Goal: Information Seeking & Learning: Learn about a topic

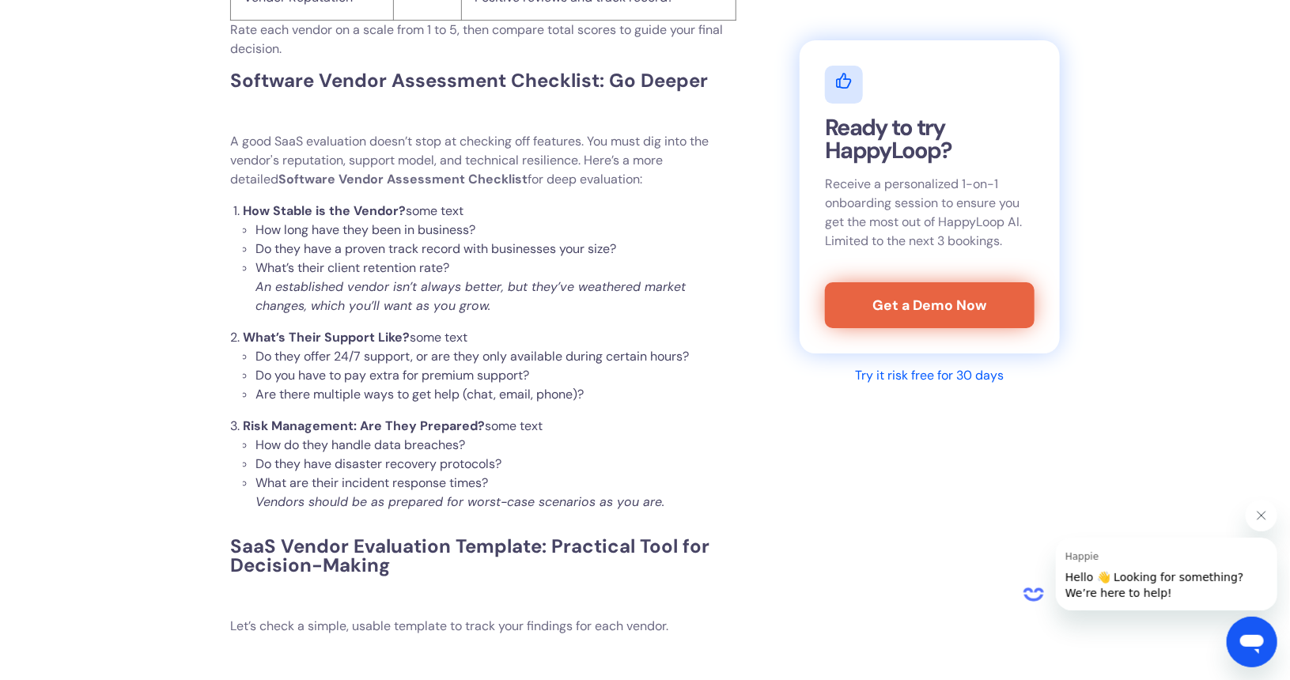
scroll to position [5617, 0]
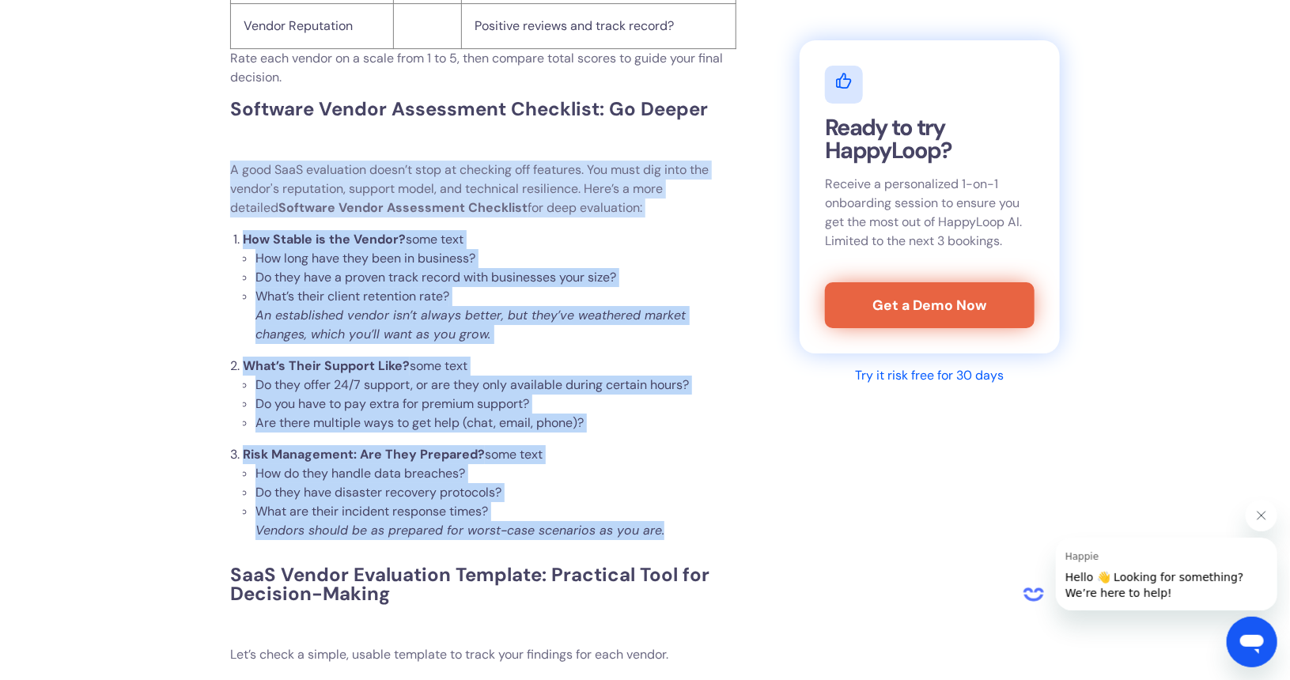
drag, startPoint x: 231, startPoint y: 205, endPoint x: 669, endPoint y: 572, distance: 571.1
copy div "A good SaaS evaluation doesn’t stop at checking off features. You must dig into…"
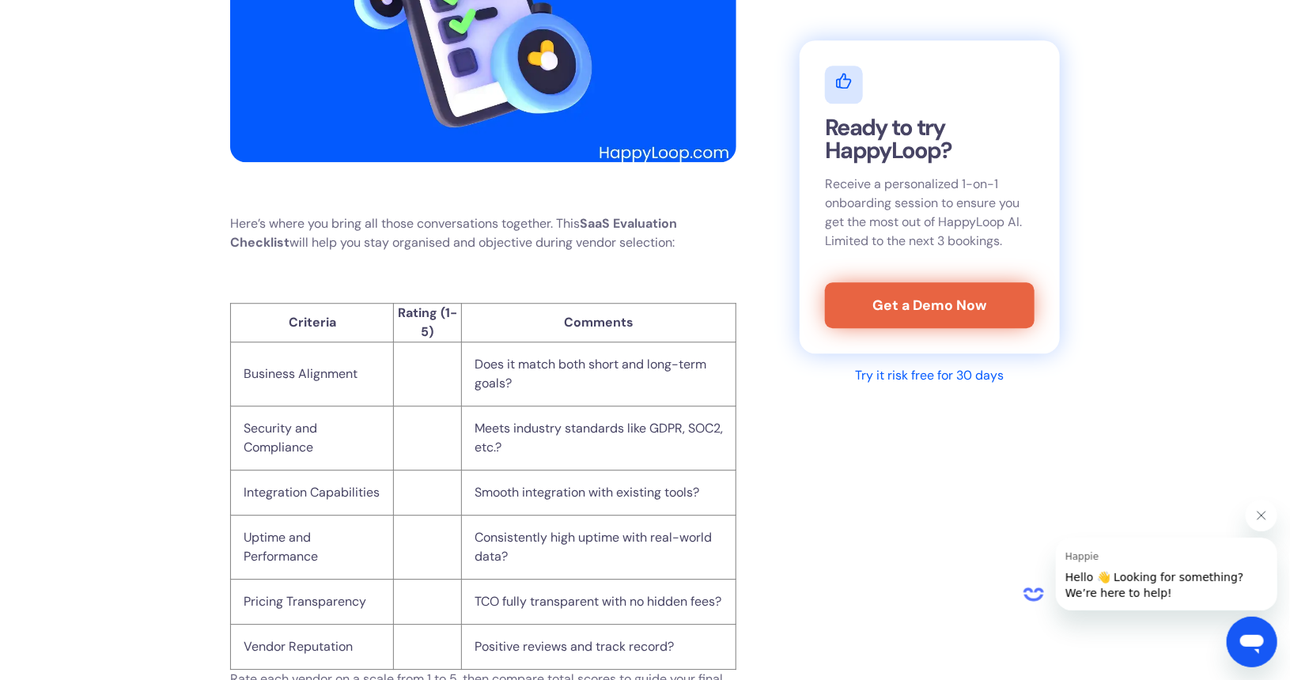
scroll to position [4950, 0]
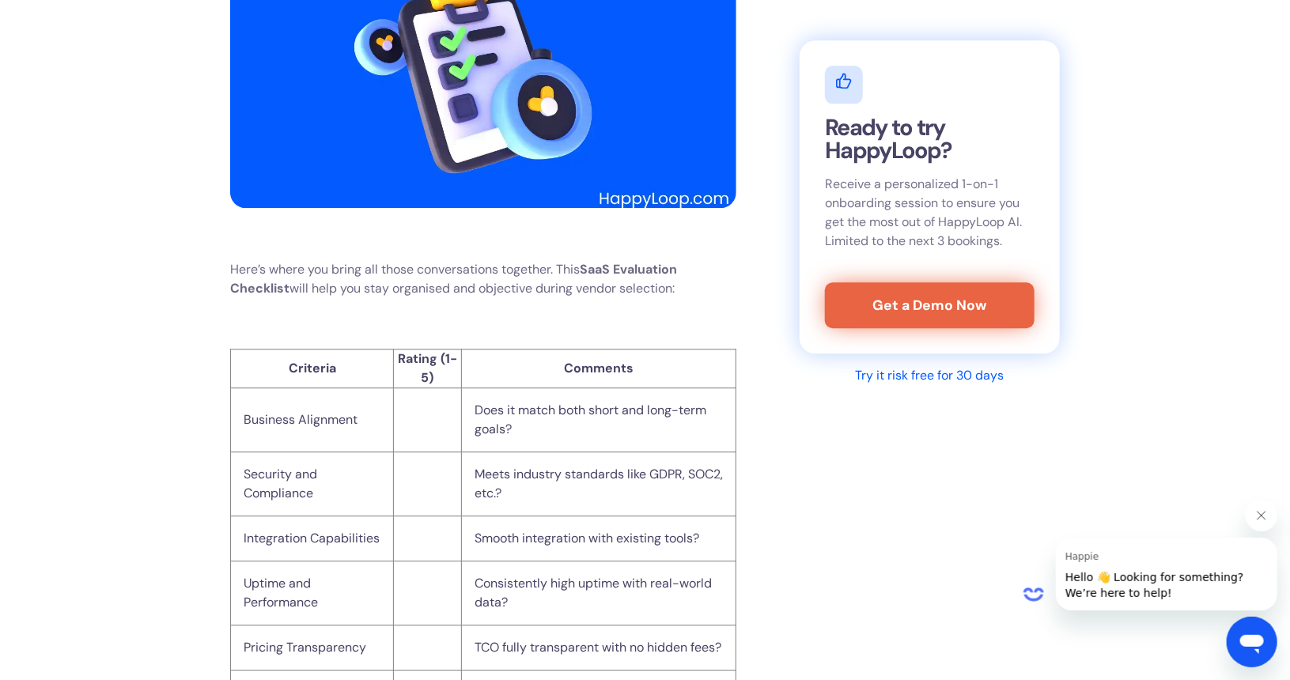
click at [427, 388] on th "Rating (1-5)" at bounding box center [428, 369] width 68 height 39
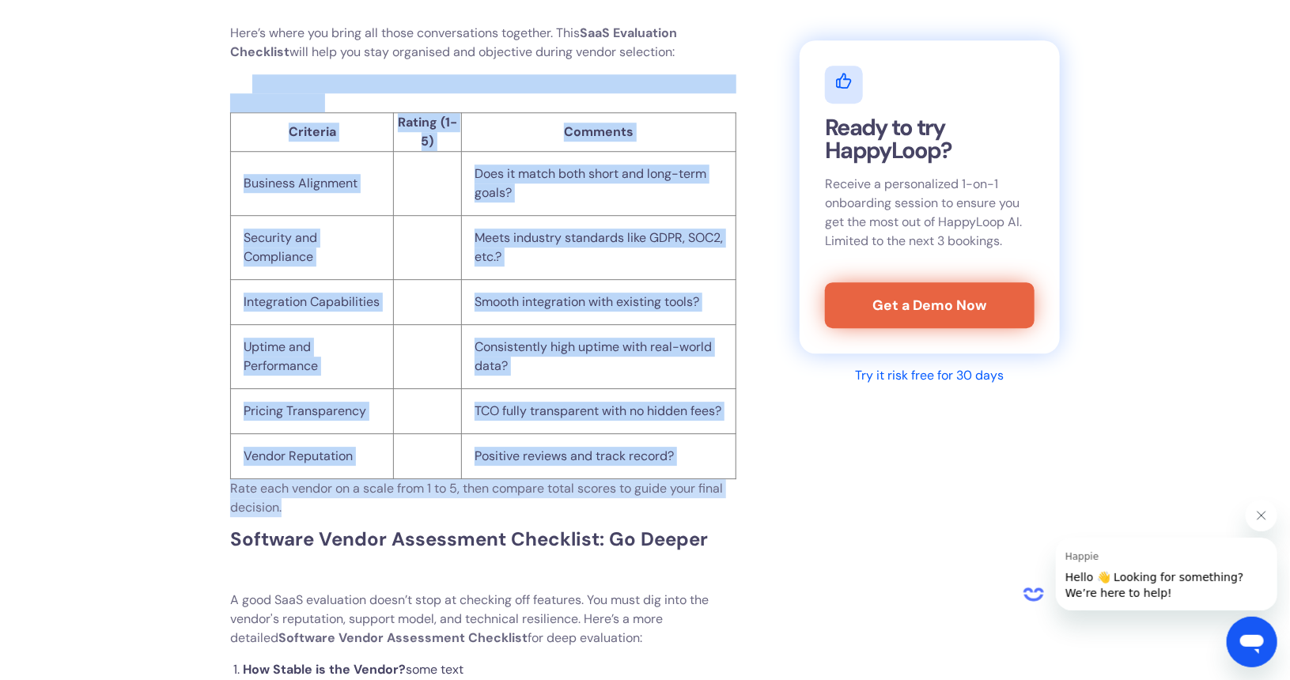
scroll to position [5188, 0]
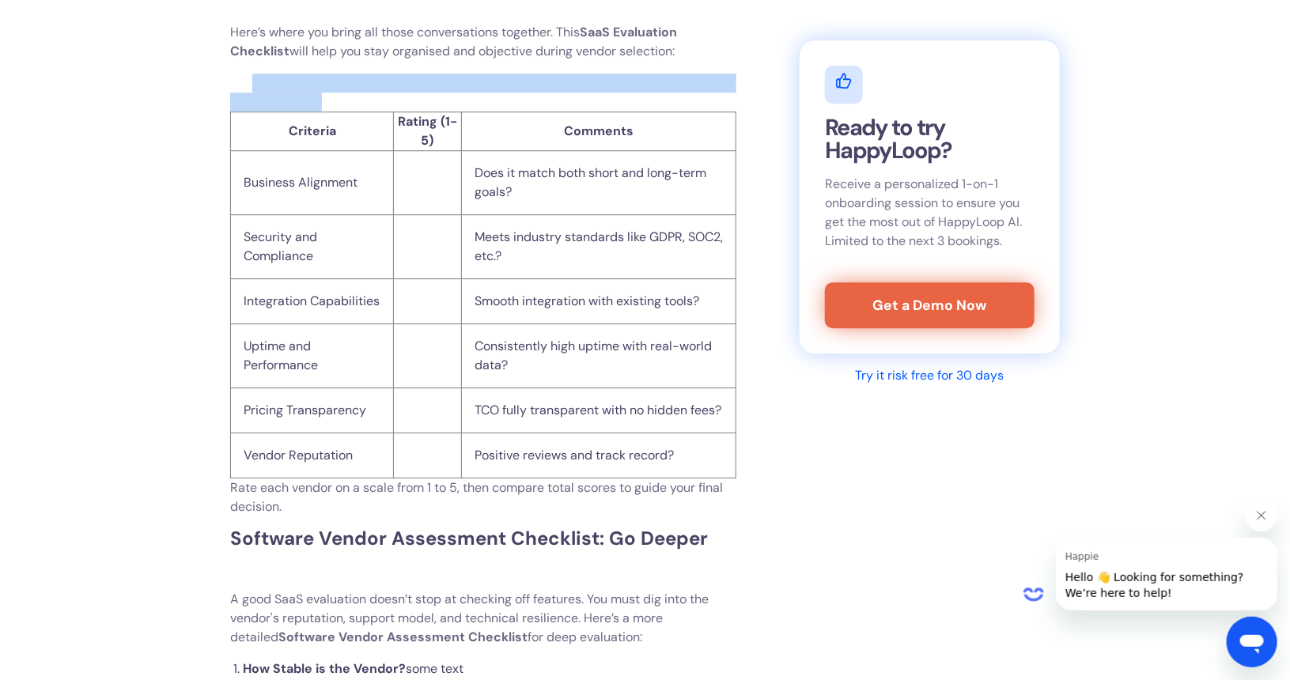
drag, startPoint x: 315, startPoint y: 348, endPoint x: 752, endPoint y: 510, distance: 465.9
copy div
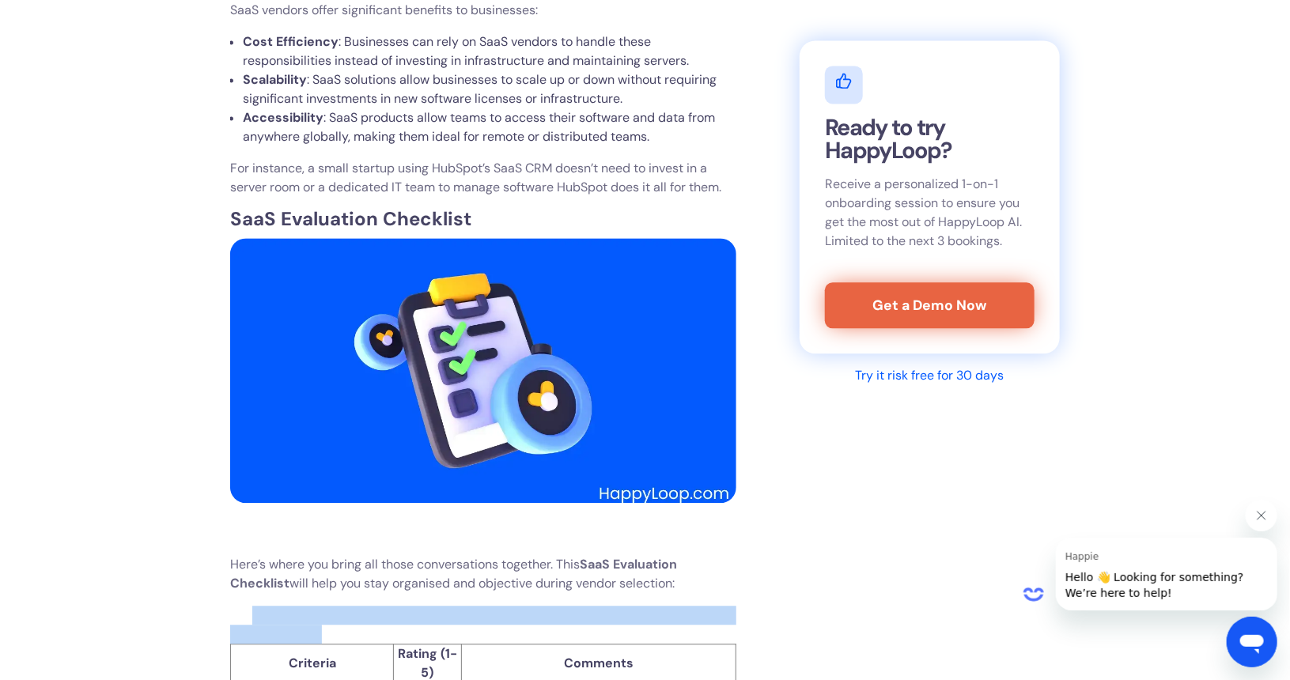
scroll to position [4634, 0]
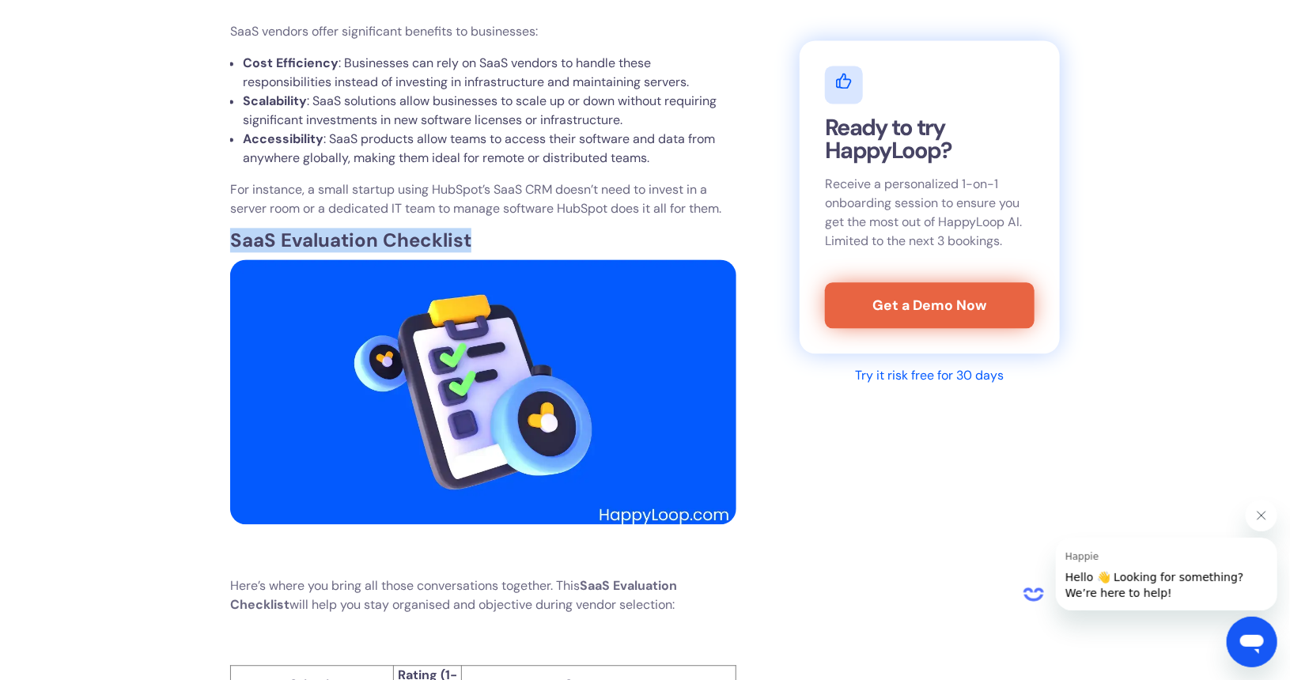
drag, startPoint x: 472, startPoint y: 260, endPoint x: 225, endPoint y: 256, distance: 246.9
copy strong "SaaS Evaluation Checklist"
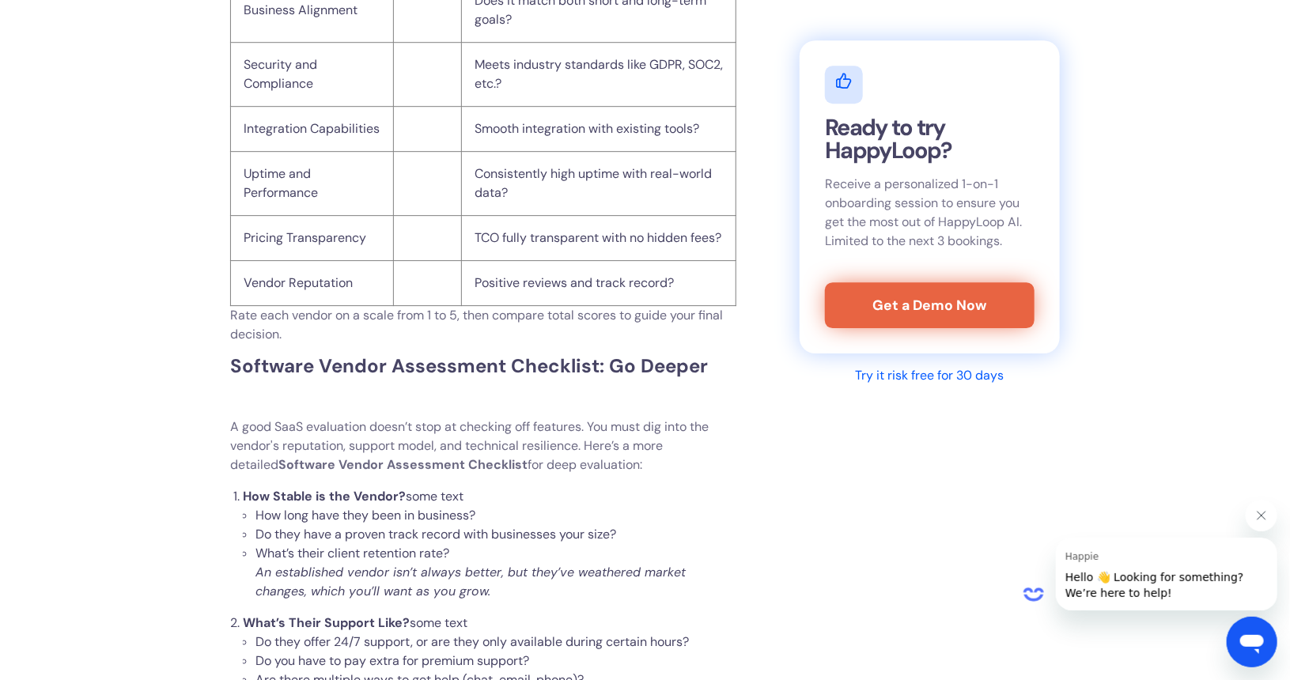
scroll to position [5504, 0]
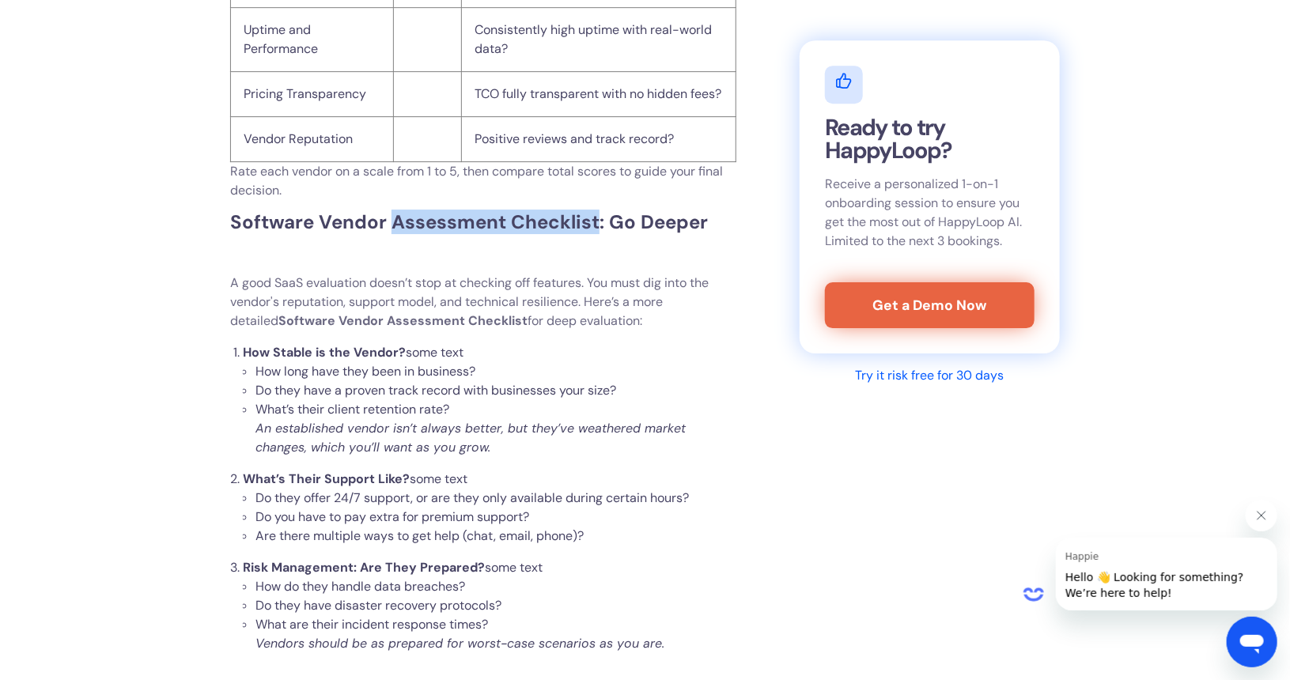
drag, startPoint x: 395, startPoint y: 256, endPoint x: 595, endPoint y: 258, distance: 200.2
click at [595, 234] on strong "Software Vendor Assessment Checklist: Go Deeper" at bounding box center [469, 222] width 478 height 25
drag, startPoint x: 321, startPoint y: 256, endPoint x: 589, endPoint y: 255, distance: 268.2
click at [589, 234] on strong "Software Vendor Assessment Checklist: Go Deeper" at bounding box center [469, 222] width 478 height 25
drag, startPoint x: 595, startPoint y: 254, endPoint x: 323, endPoint y: 246, distance: 272.3
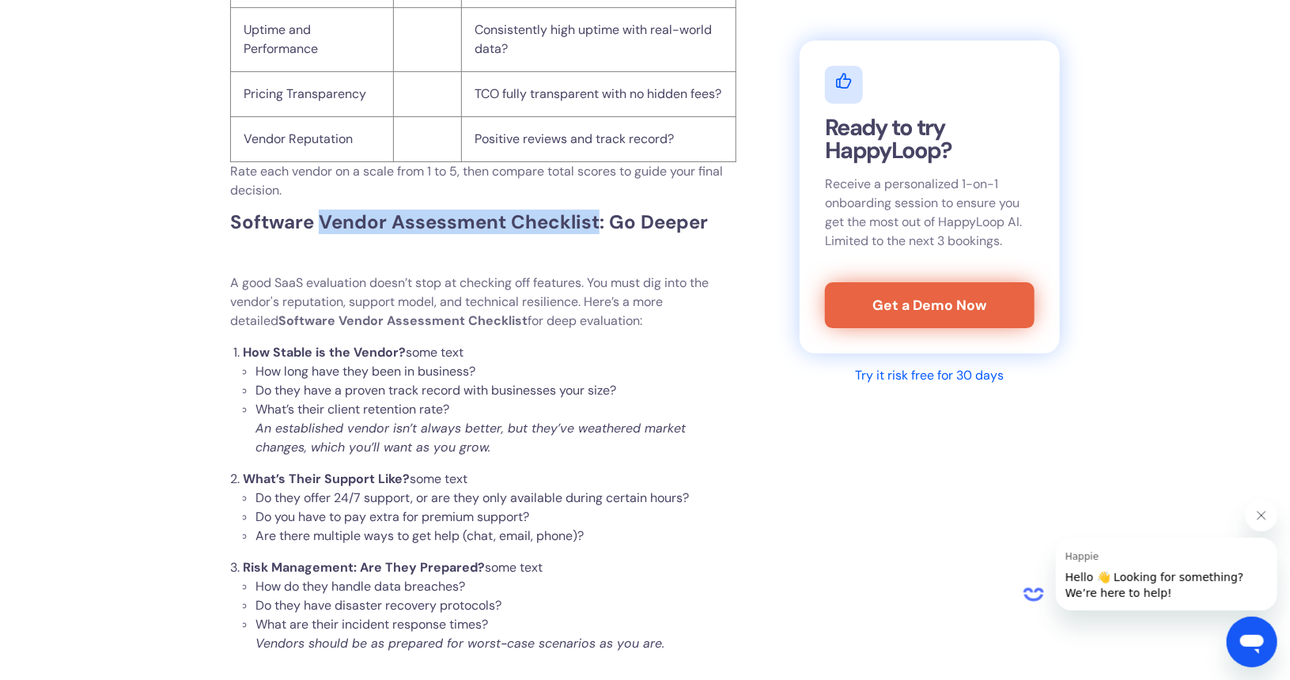
click at [323, 234] on strong "Software Vendor Assessment Checklist: Go Deeper" at bounding box center [469, 222] width 478 height 25
copy strong "Vendor Assessment Checklist"
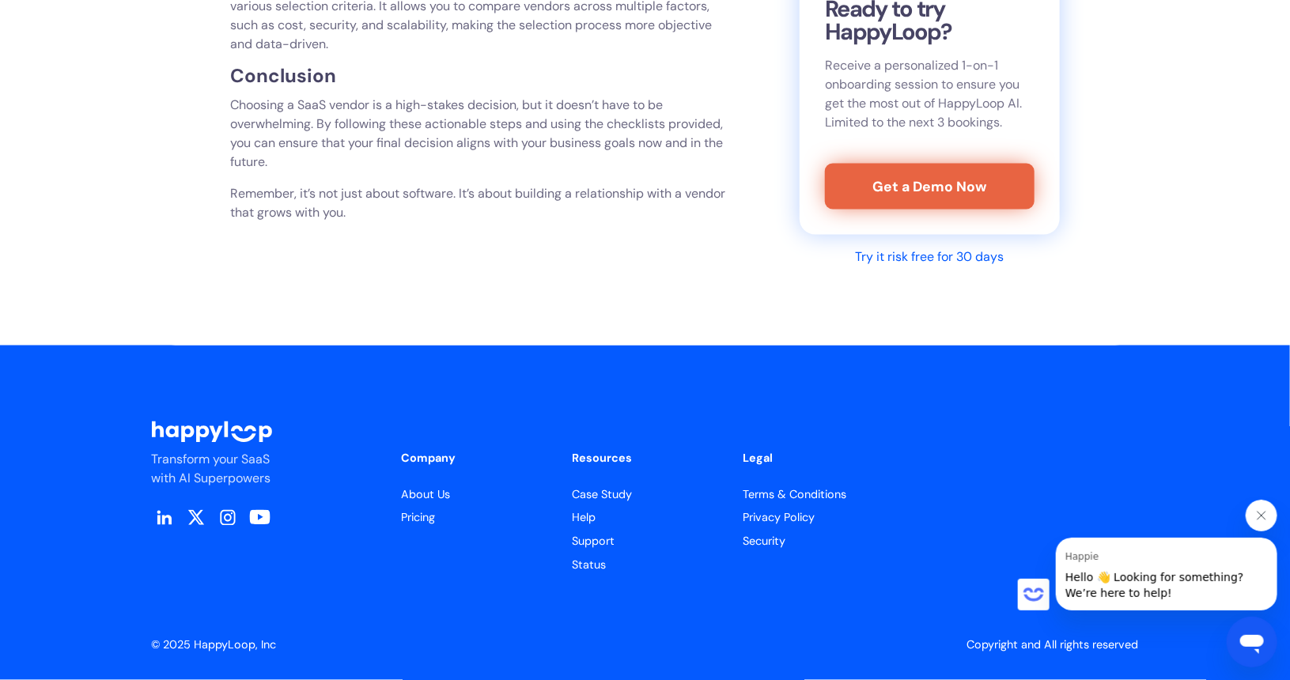
scroll to position [7245, 0]
